Goal: Check status: Check status

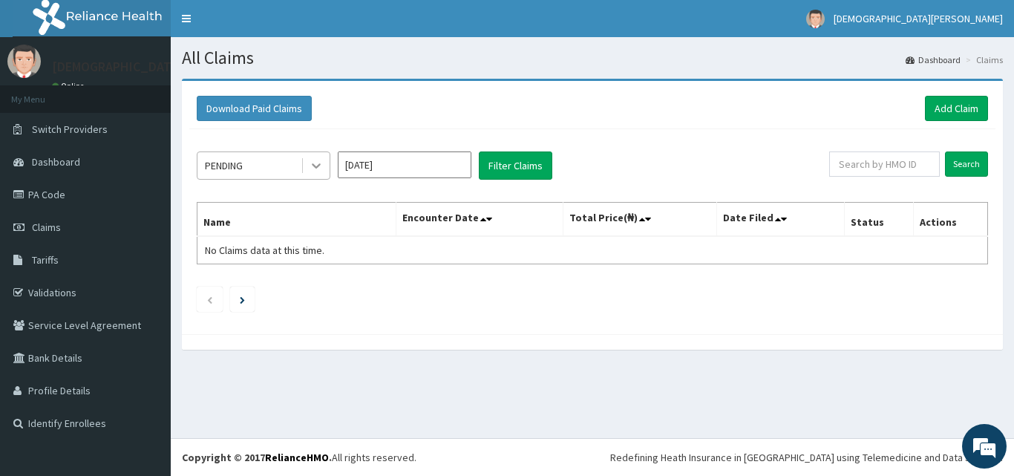
click at [312, 166] on icon at bounding box center [316, 165] width 15 height 15
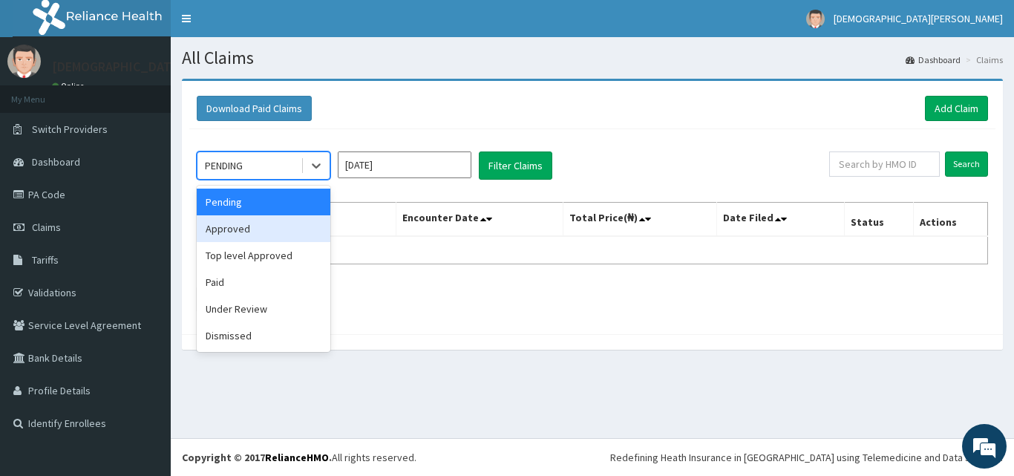
click at [232, 232] on div "Approved" at bounding box center [264, 228] width 134 height 27
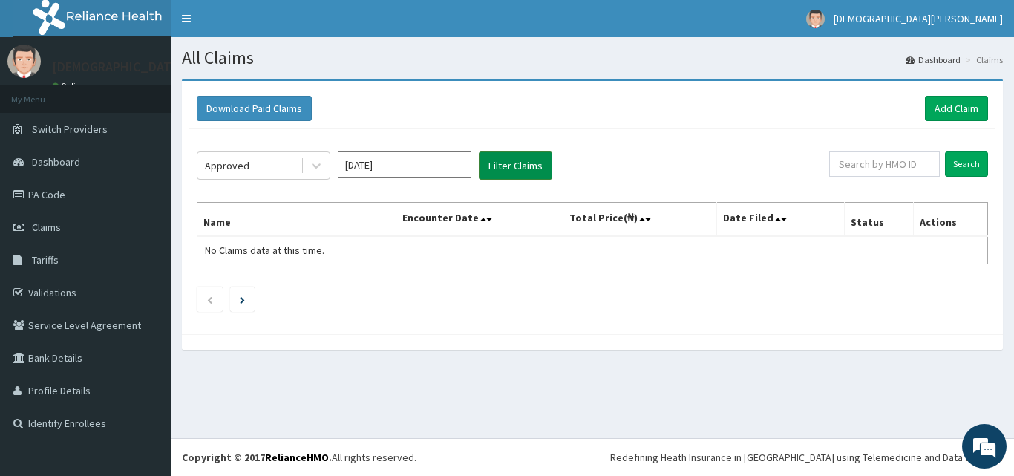
click at [515, 164] on button "Filter Claims" at bounding box center [515, 165] width 73 height 28
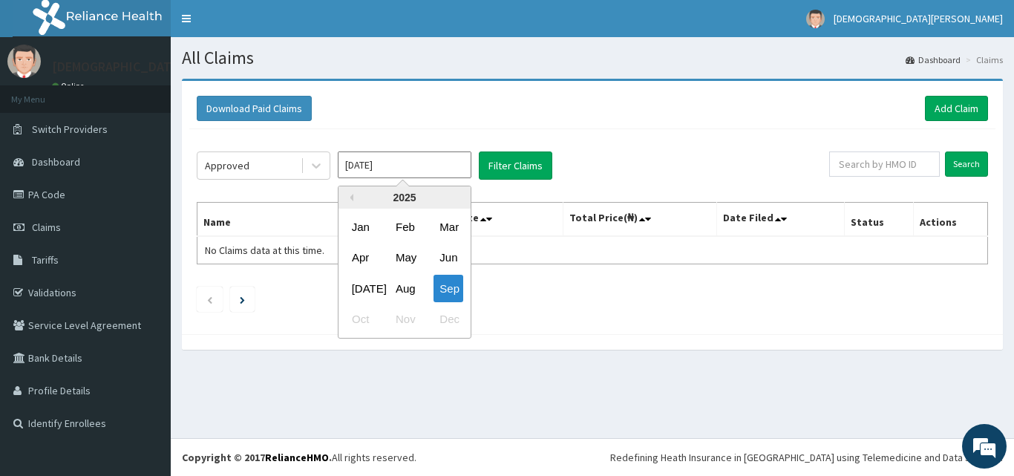
click at [425, 174] on input "[DATE]" at bounding box center [405, 164] width 134 height 27
click at [399, 293] on div "Aug" at bounding box center [405, 288] width 30 height 27
type input "[DATE]"
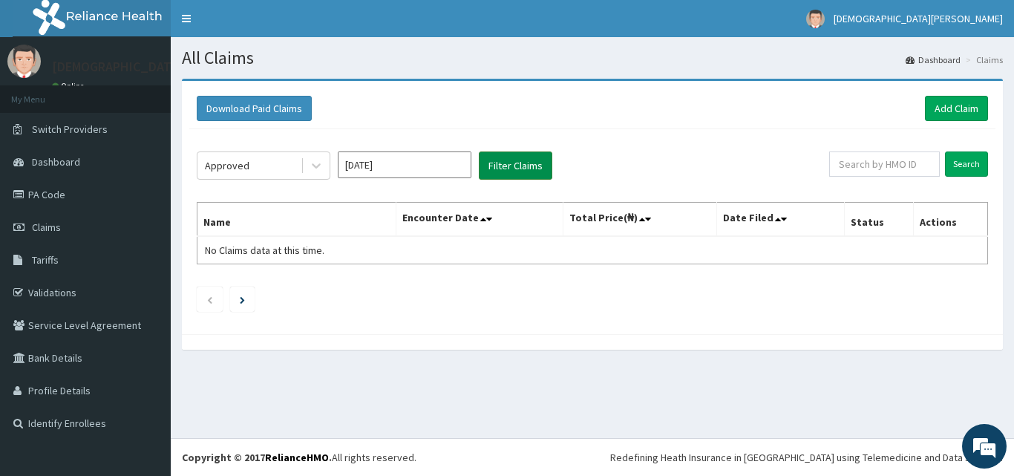
click at [509, 166] on button "Filter Claims" at bounding box center [515, 165] width 73 height 28
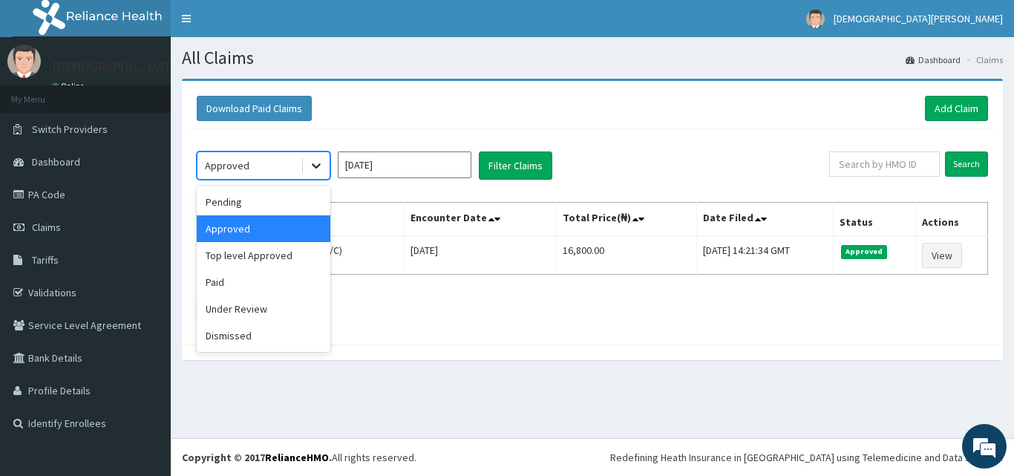
click at [315, 168] on icon at bounding box center [316, 165] width 15 height 15
drag, startPoint x: 255, startPoint y: 284, endPoint x: 258, endPoint y: 255, distance: 28.4
click at [258, 255] on div "Pending Approved Top level Approved Paid Under Review Dismissed" at bounding box center [264, 269] width 134 height 166
click at [258, 255] on div "Top level Approved" at bounding box center [264, 255] width 134 height 27
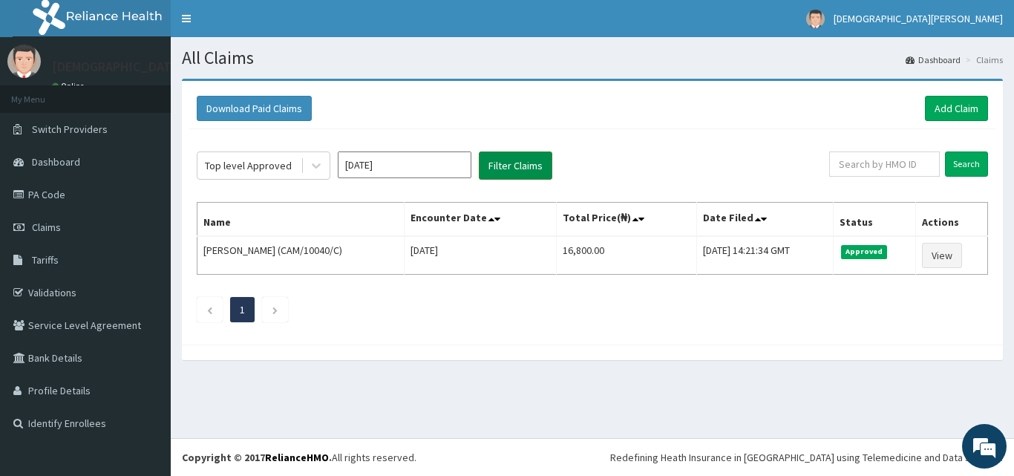
click at [513, 165] on button "Filter Claims" at bounding box center [515, 165] width 73 height 28
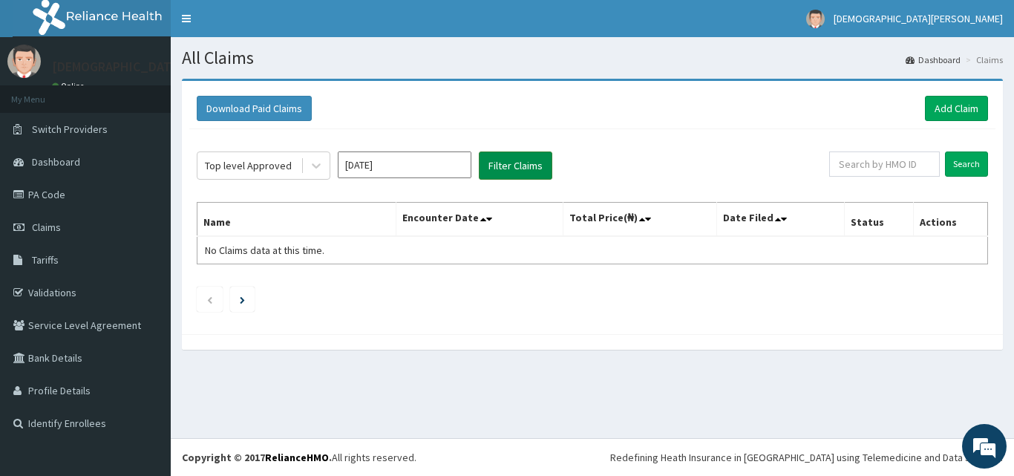
click at [497, 167] on button "Filter Claims" at bounding box center [515, 165] width 73 height 28
click at [318, 167] on icon at bounding box center [316, 165] width 15 height 15
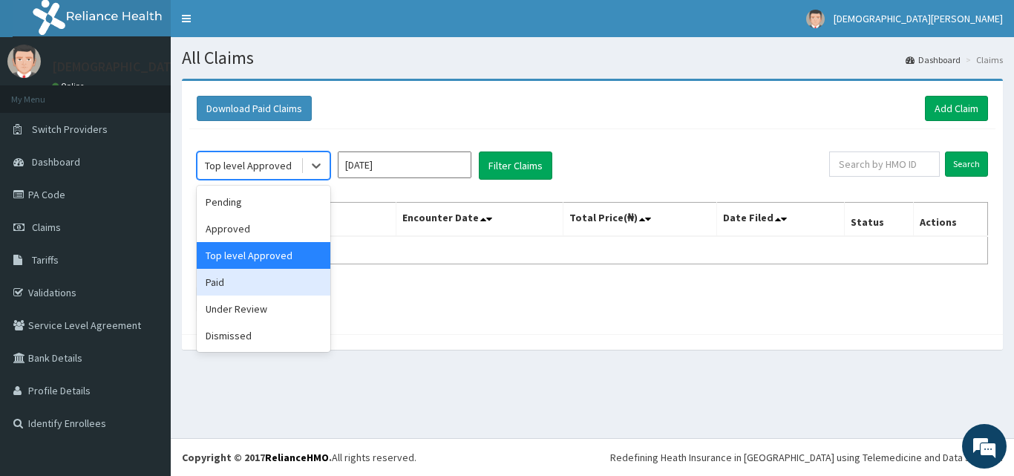
click at [248, 285] on div "Paid" at bounding box center [264, 282] width 134 height 27
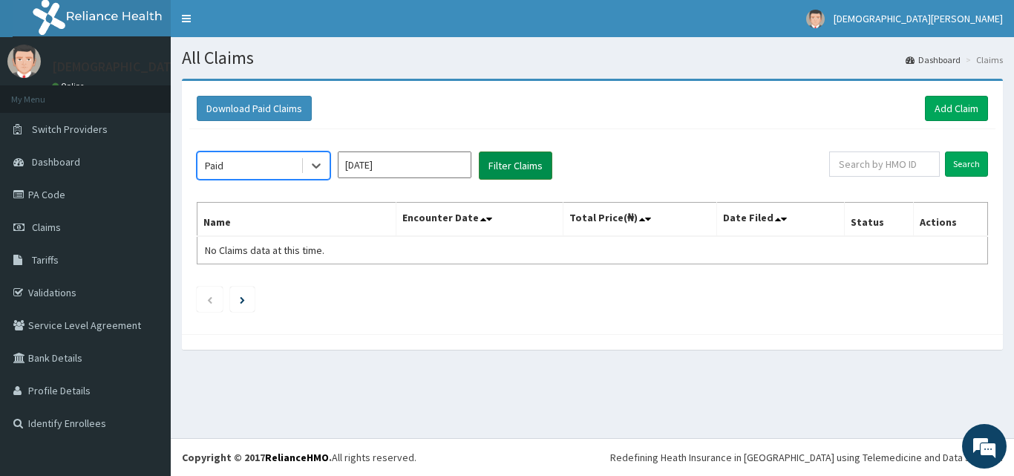
click at [517, 162] on button "Filter Claims" at bounding box center [515, 165] width 73 height 28
